Goal: Transaction & Acquisition: Purchase product/service

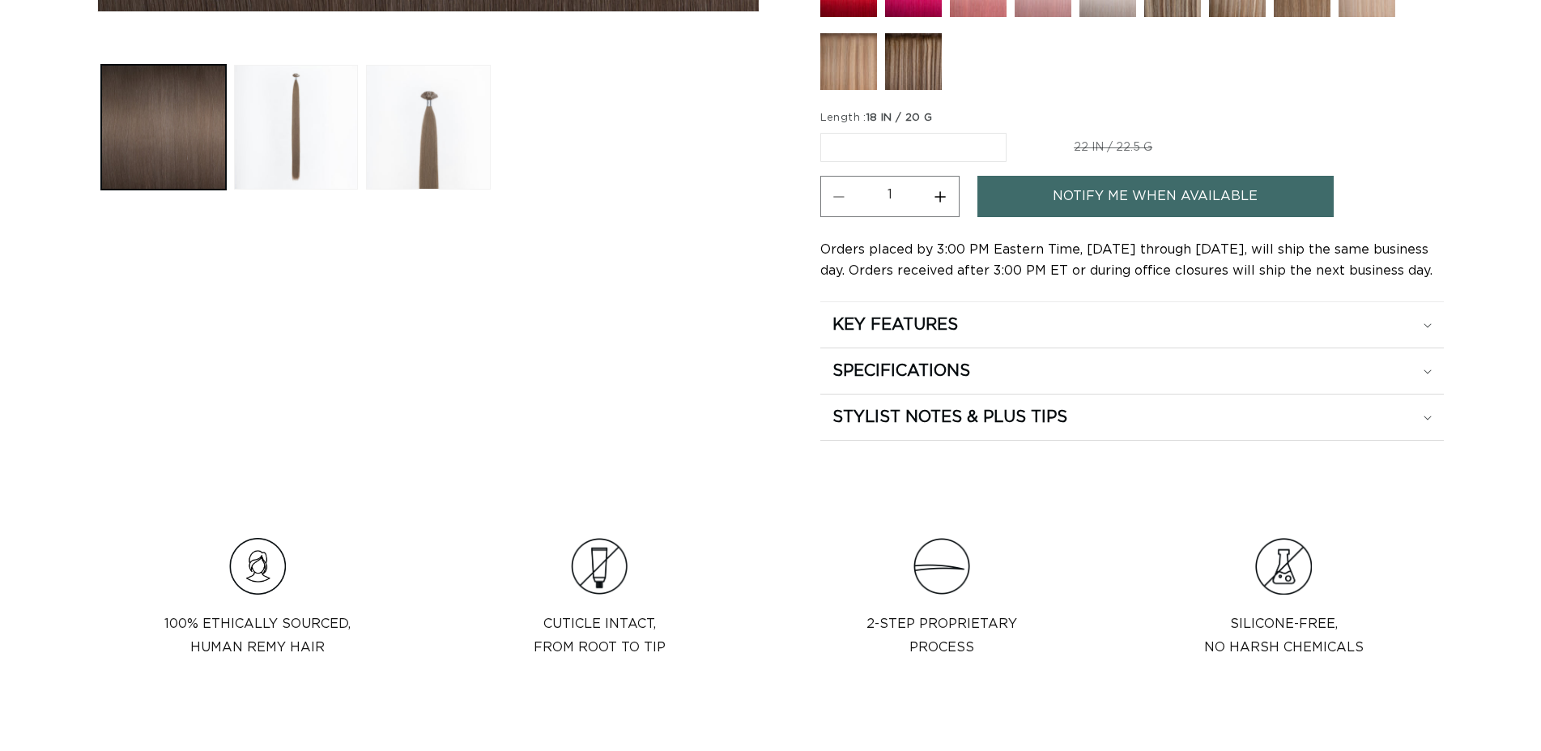
scroll to position [826, 0]
click at [1109, 146] on label "22 IN / 22.5 G Variant sold out or unavailable" at bounding box center [1113, 148] width 197 height 28
click at [1015, 130] on input "22 IN / 22.5 G Variant sold out or unavailable" at bounding box center [1015, 130] width 1 height 1
radio input "true"
click at [946, 143] on label "18 IN / 20 G Variant sold out or unavailable" at bounding box center [912, 148] width 185 height 28
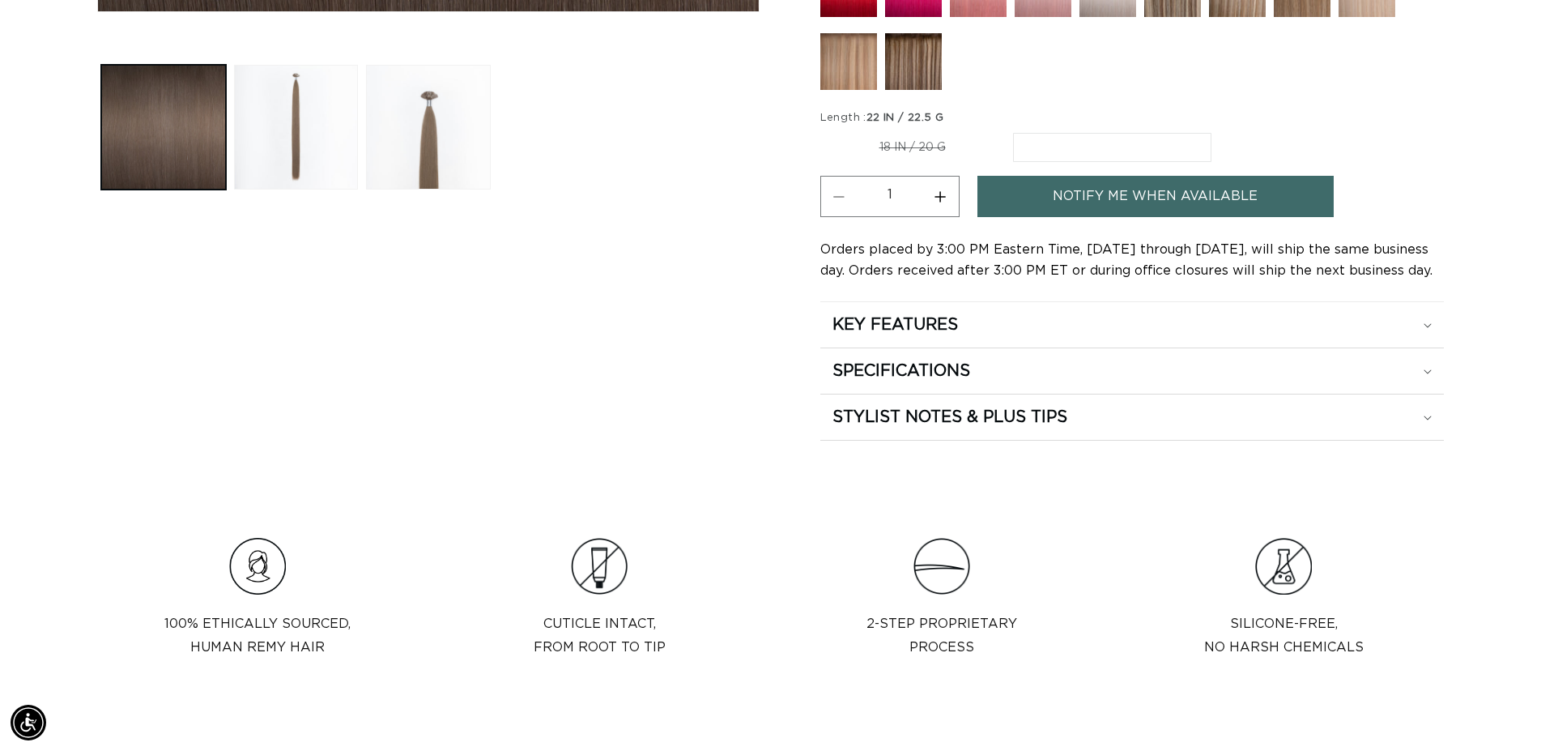
click at [825, 130] on input "18 IN / 20 G Variant sold out or unavailable" at bounding box center [824, 130] width 1 height 1
radio input "true"
